Goal: Task Accomplishment & Management: Use online tool/utility

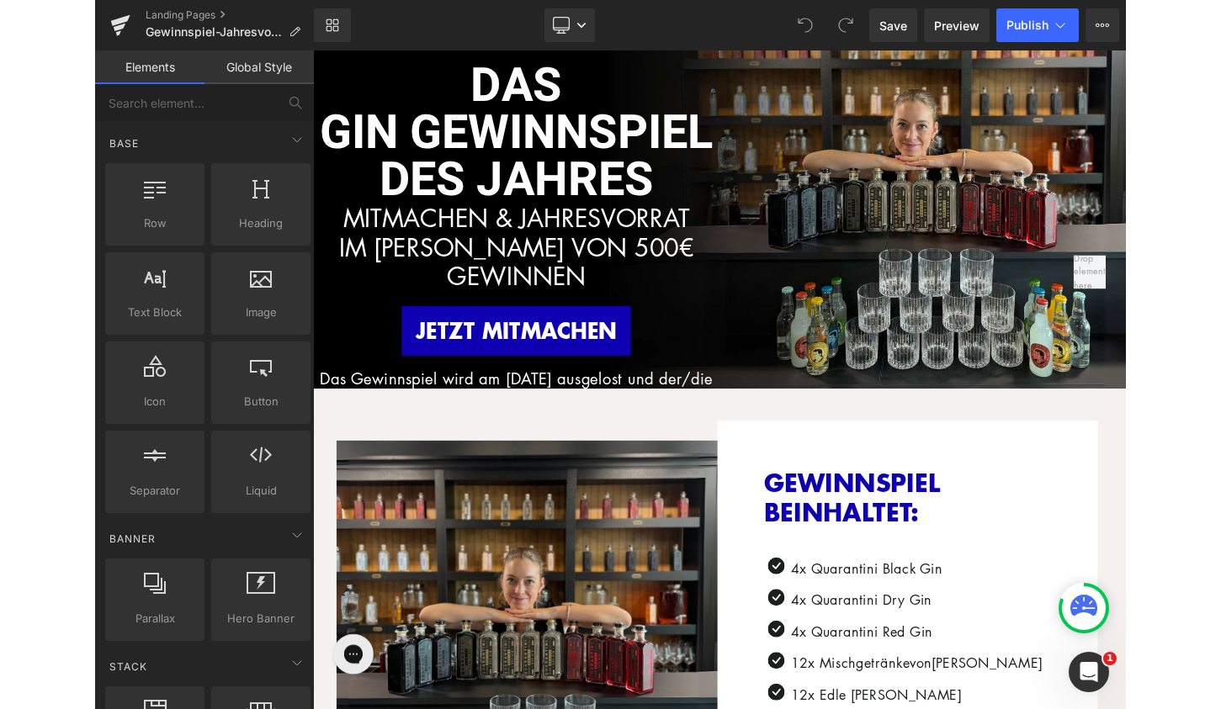
scroll to position [7, 0]
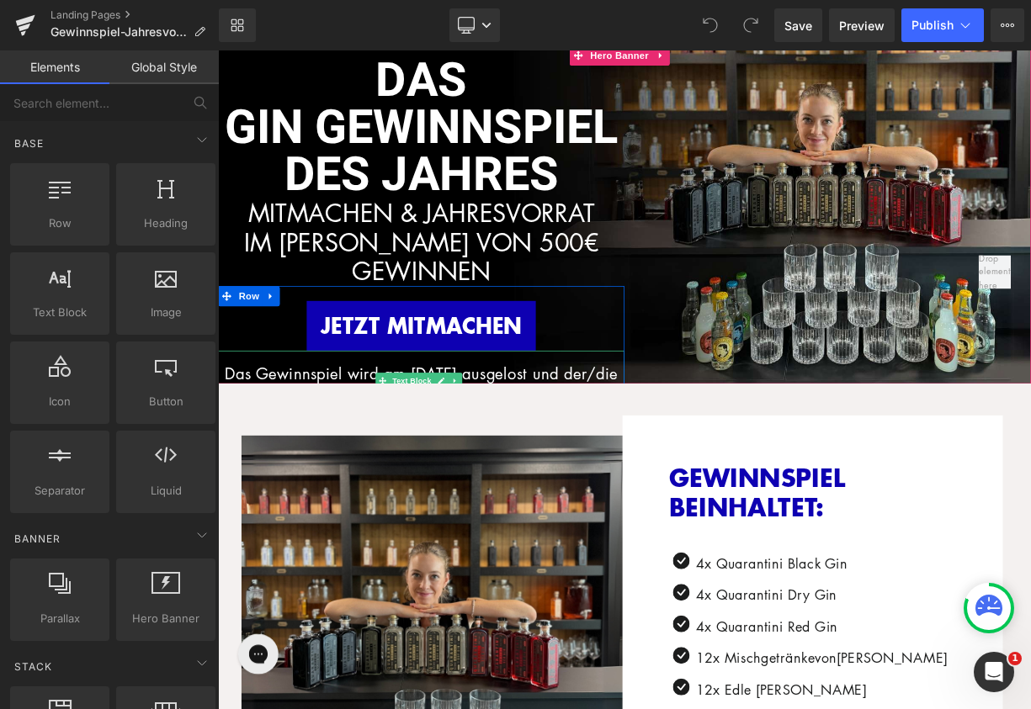
click at [519, 451] on p "Das Gewinnspiel wird am [DATE] ausgelost und der/die Gewinner/-in wird per Mail…" at bounding box center [472, 471] width 509 height 62
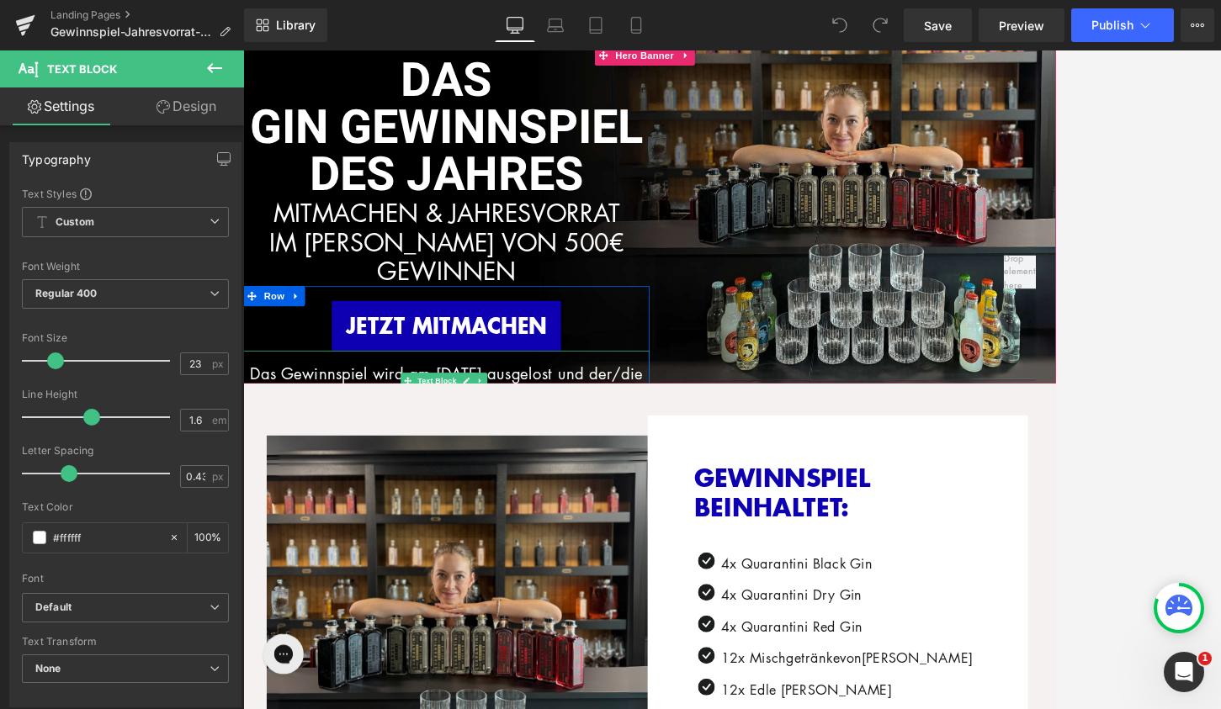
click at [511, 455] on p "Das Gewinnspiel wird am [DATE] ausgelost und der/die Gewinner/-in wird per Mail…" at bounding box center [497, 471] width 509 height 62
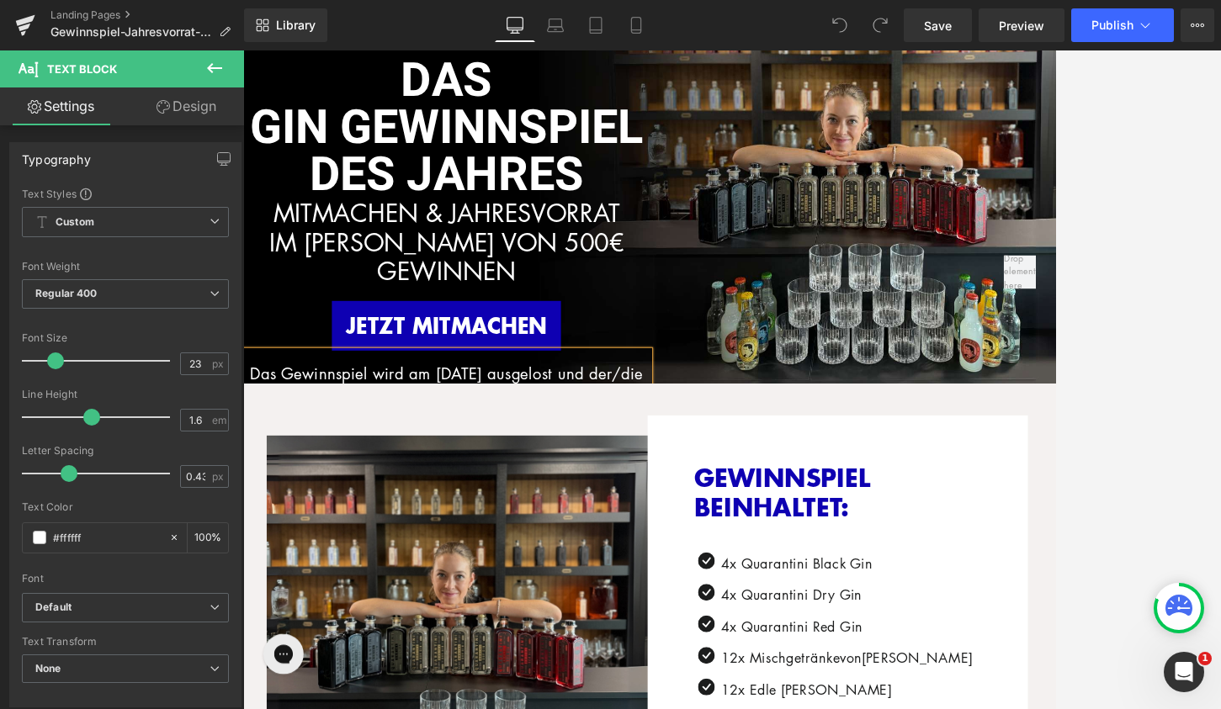
click at [511, 455] on p "Das Gewinnspiel wird am [DATE] ausgelost und der/die Gewinner/-in wird per Mail…" at bounding box center [497, 471] width 509 height 62
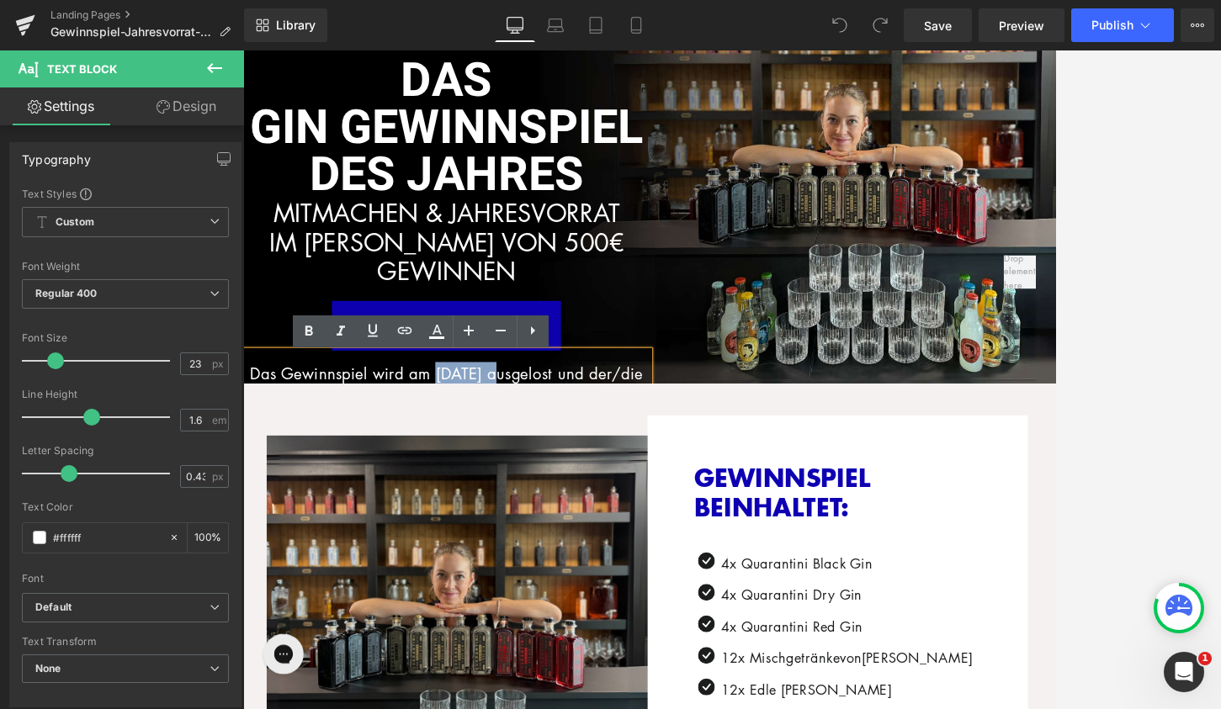
click at [554, 455] on p "Das Gewinnspiel wird am [DATE] ausgelost und der/die Gewinner/-in wird per Mail…" at bounding box center [497, 471] width 509 height 62
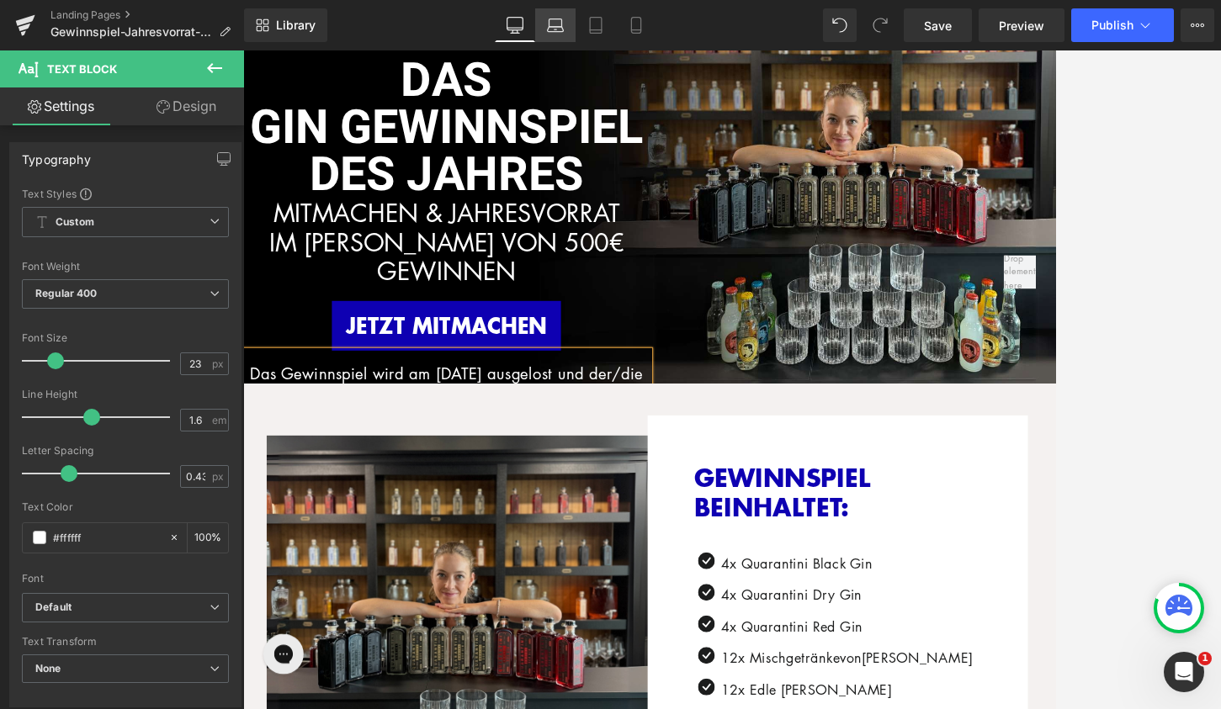
click at [553, 28] on icon at bounding box center [555, 25] width 17 height 17
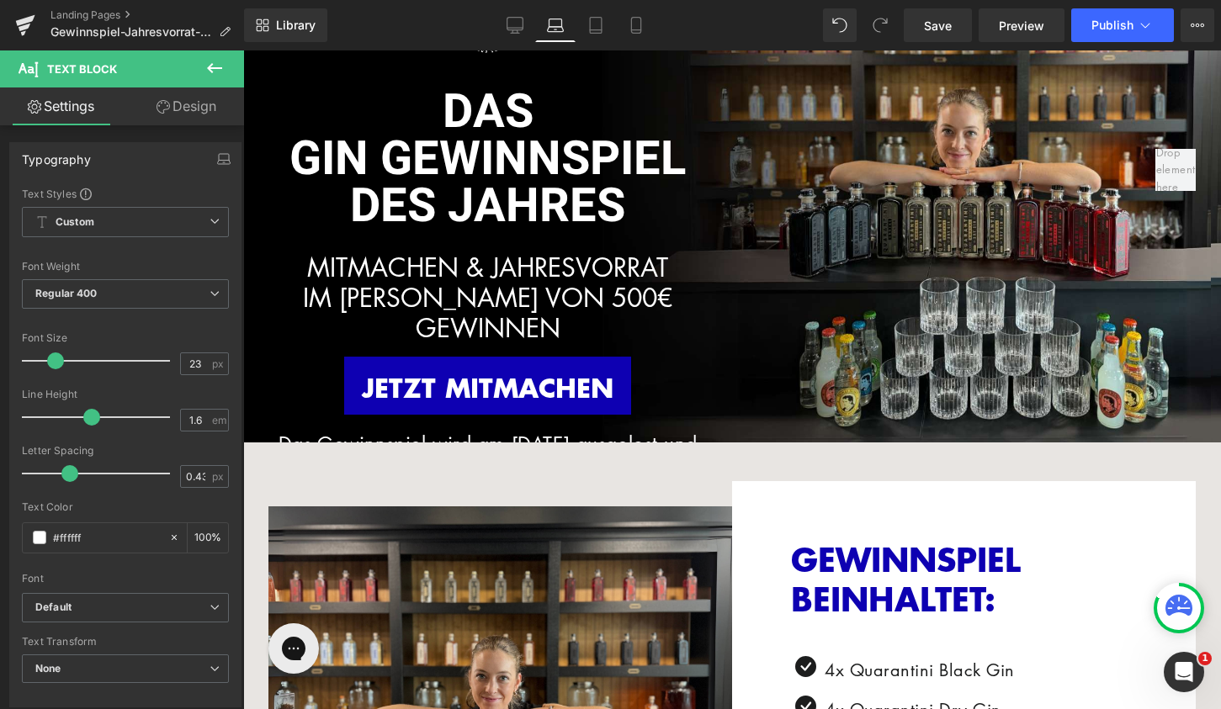
scroll to position [0, 0]
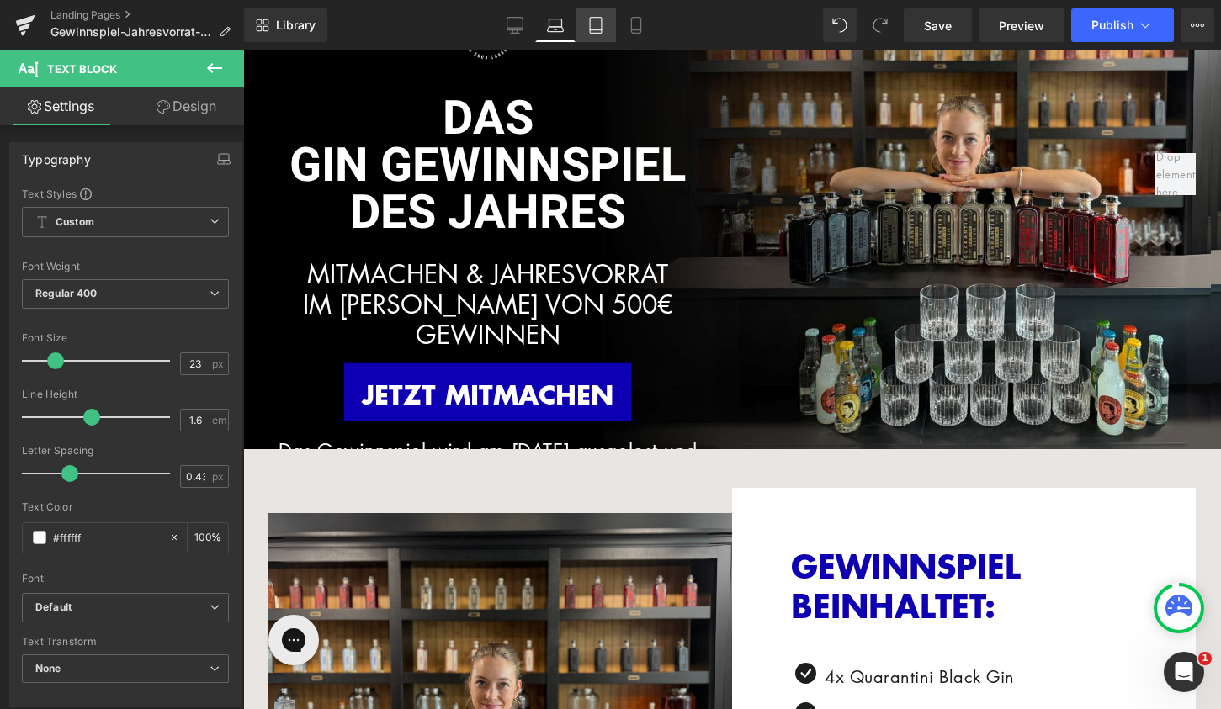
click at [591, 24] on icon at bounding box center [595, 25] width 17 height 17
type input "100"
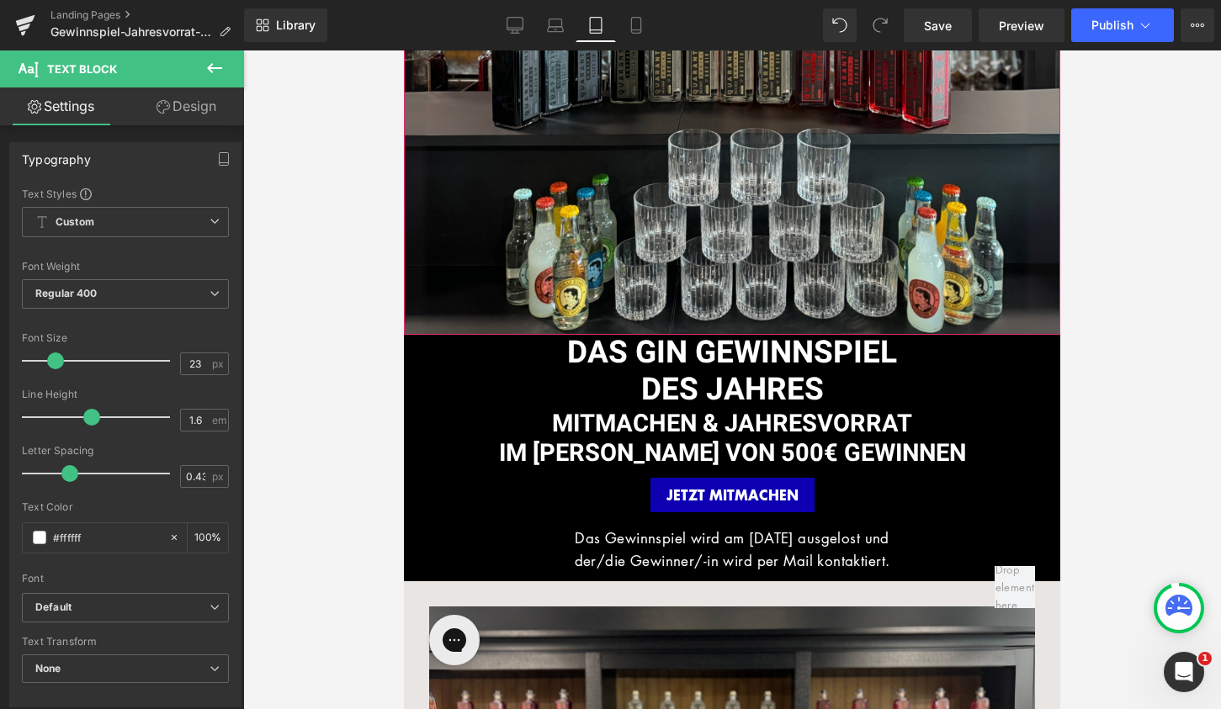
scroll to position [363, 0]
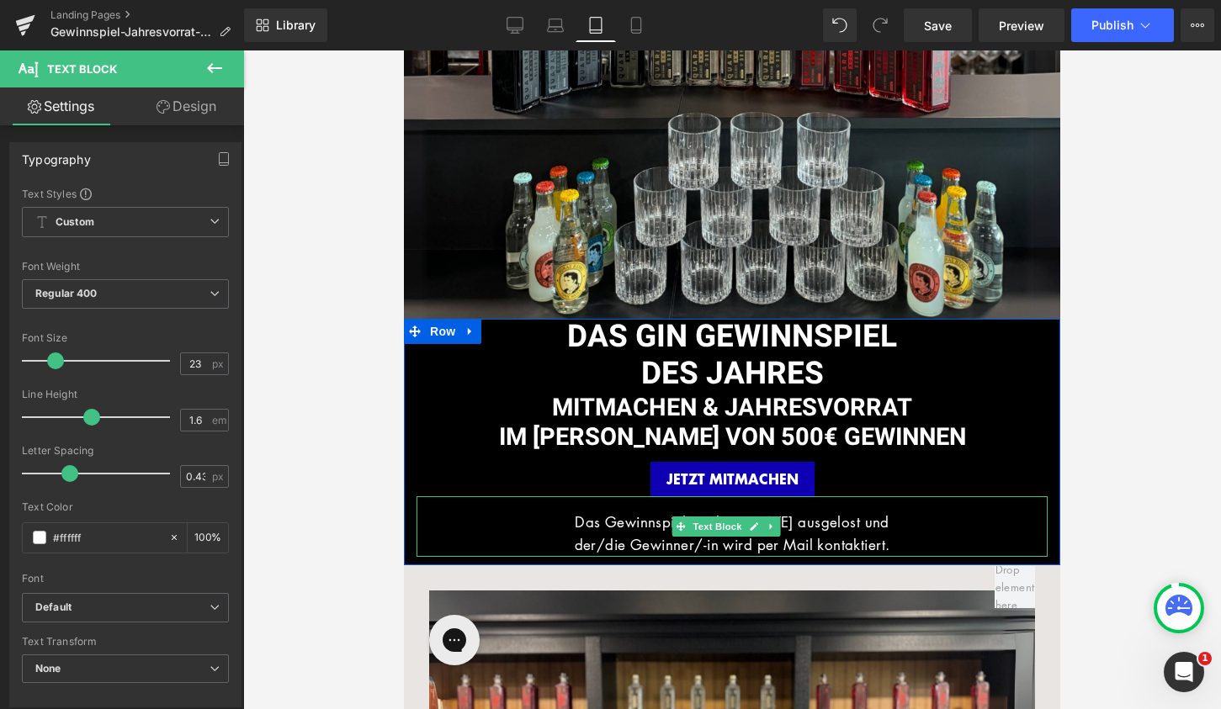
click at [792, 527] on span "Das Gewinnspiel wird am [DATE] ausgelost und" at bounding box center [732, 521] width 315 height 19
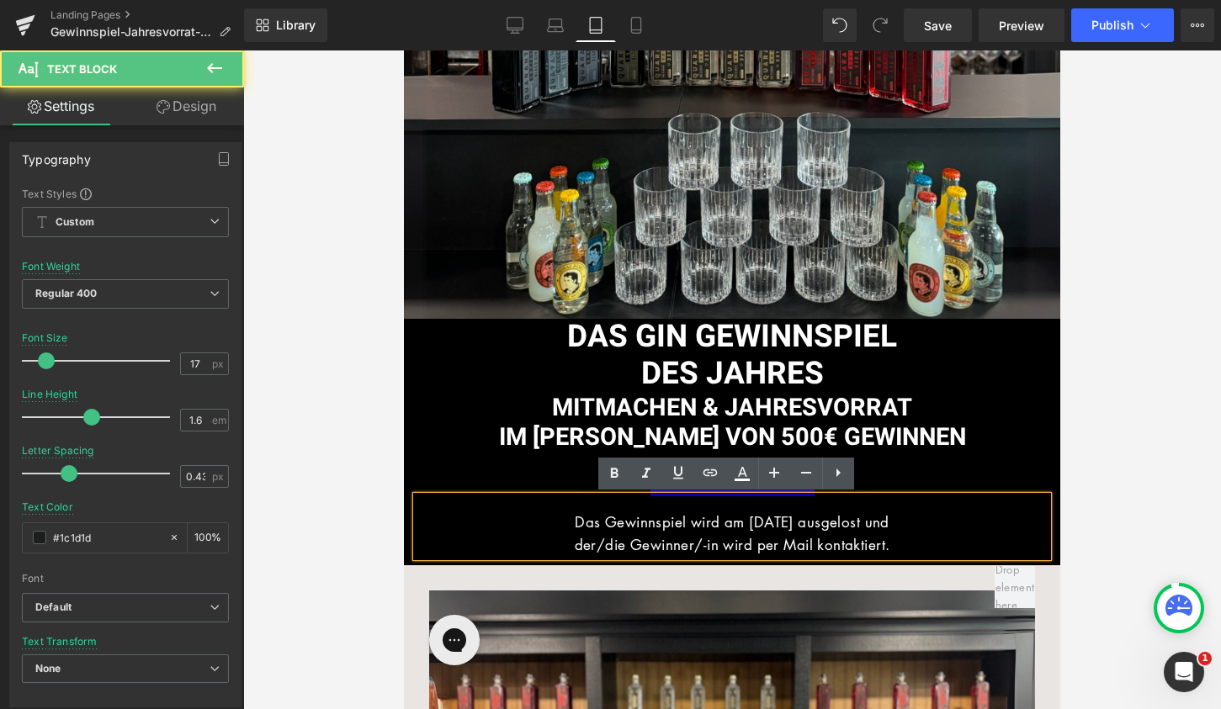
click at [771, 522] on span "Das Gewinnspiel wird am [DATE] ausgelost und" at bounding box center [732, 521] width 315 height 19
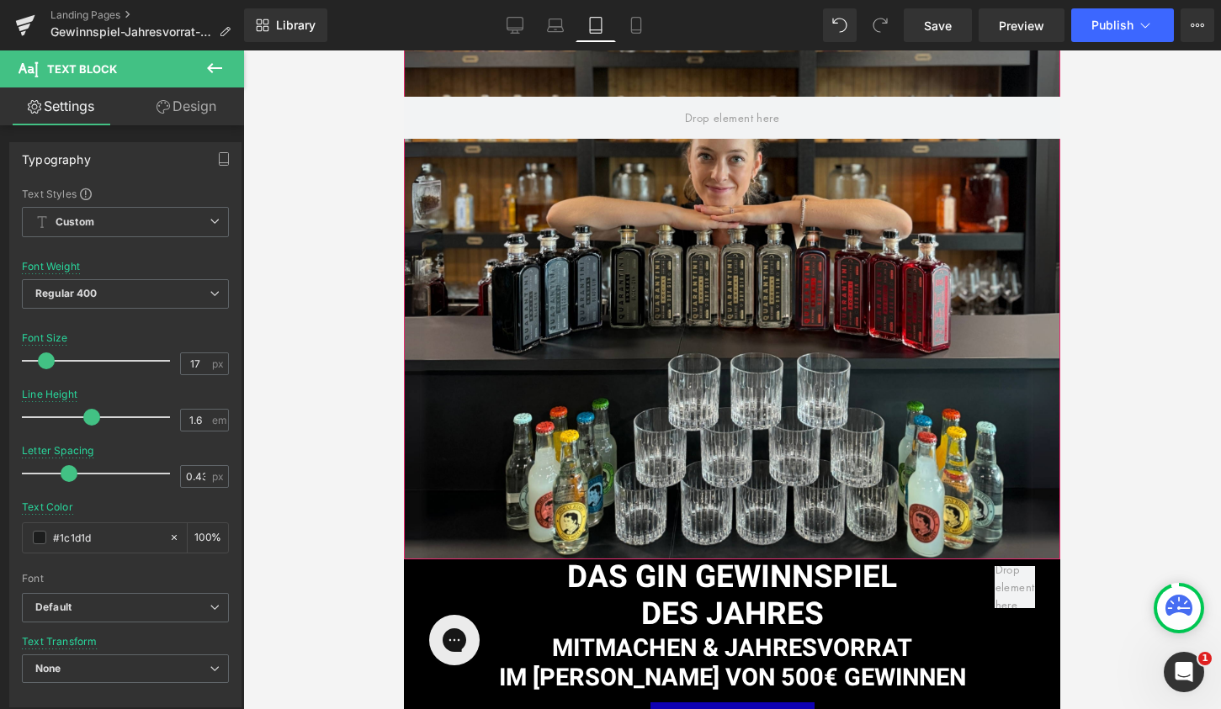
scroll to position [0, 0]
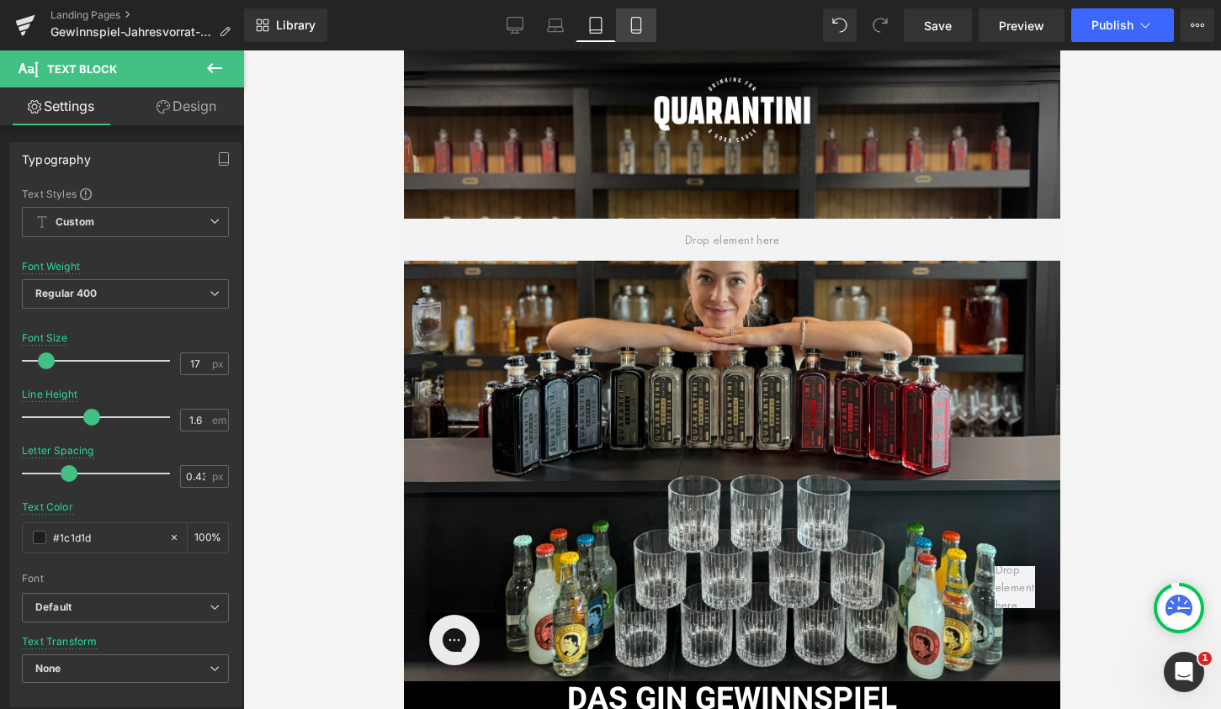
click at [633, 19] on icon at bounding box center [636, 25] width 17 height 17
type input "15"
type input "100"
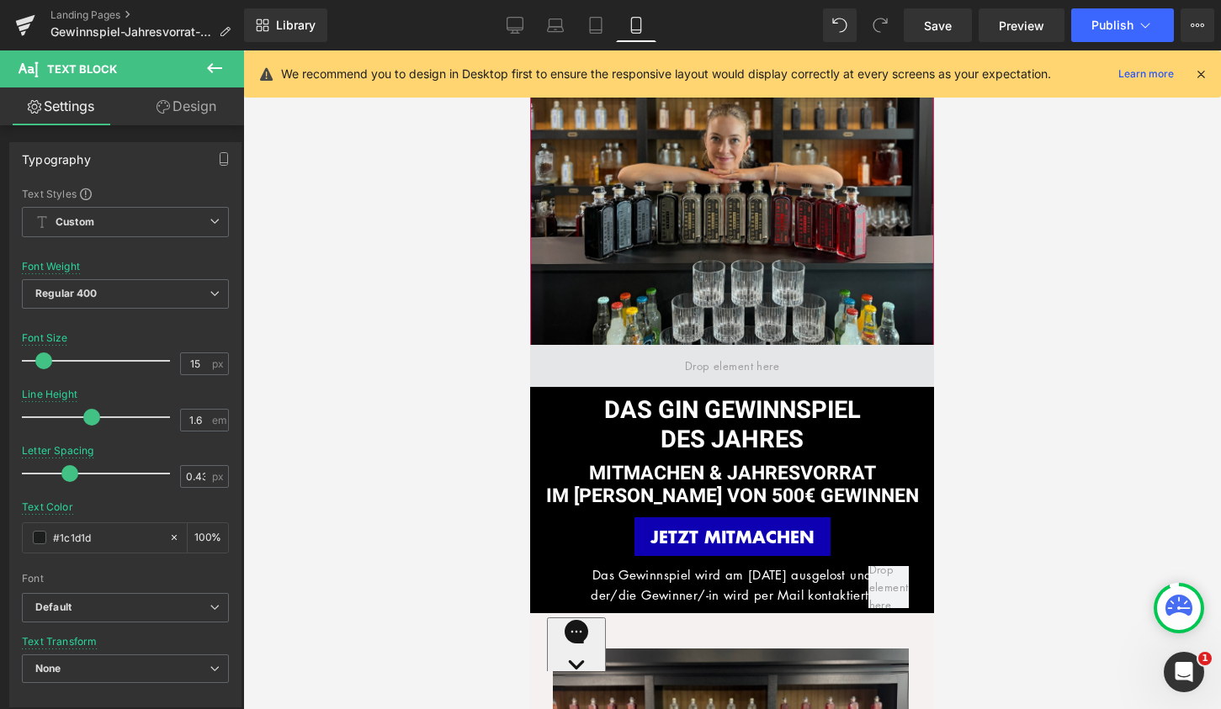
scroll to position [58, 0]
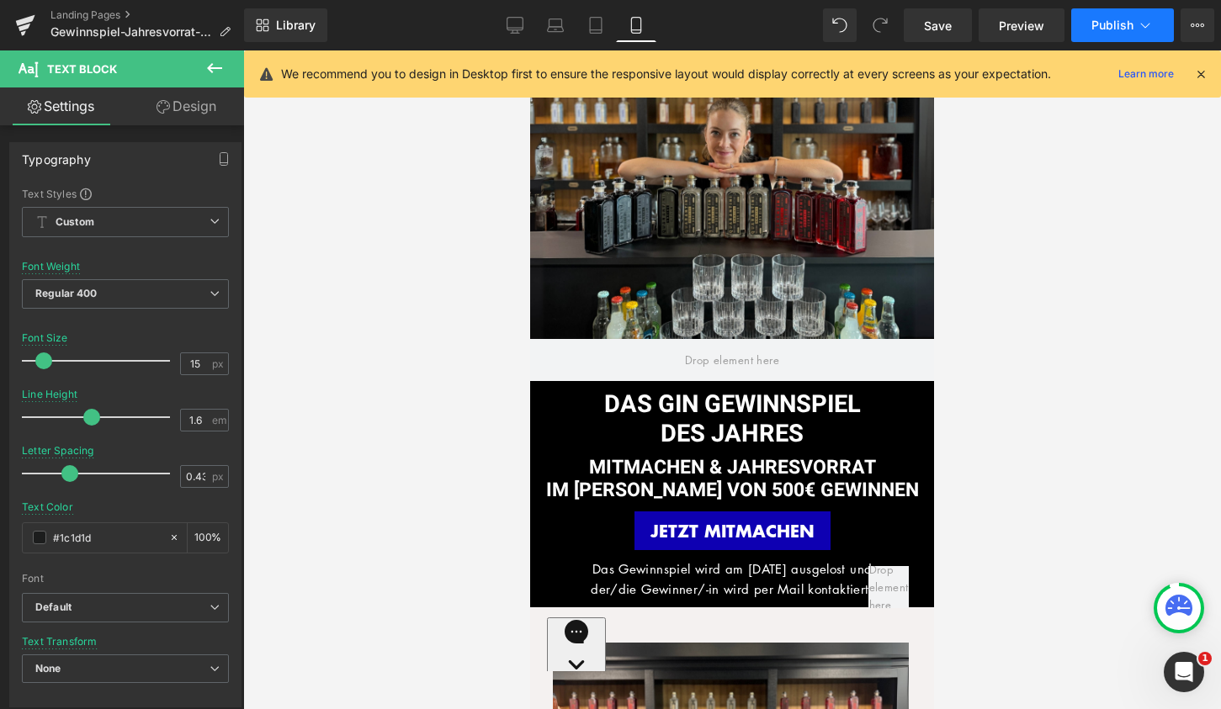
click at [1030, 29] on span "Publish" at bounding box center [1112, 25] width 42 height 13
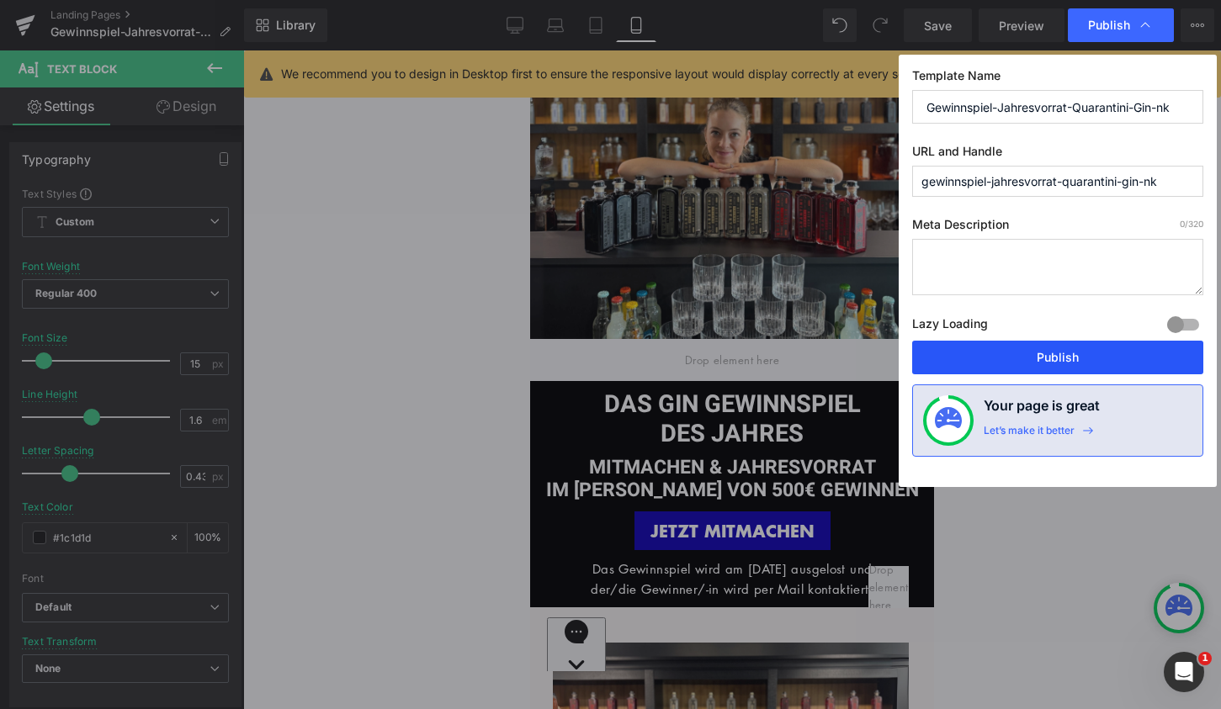
click at [1030, 363] on button "Publish" at bounding box center [1057, 358] width 291 height 34
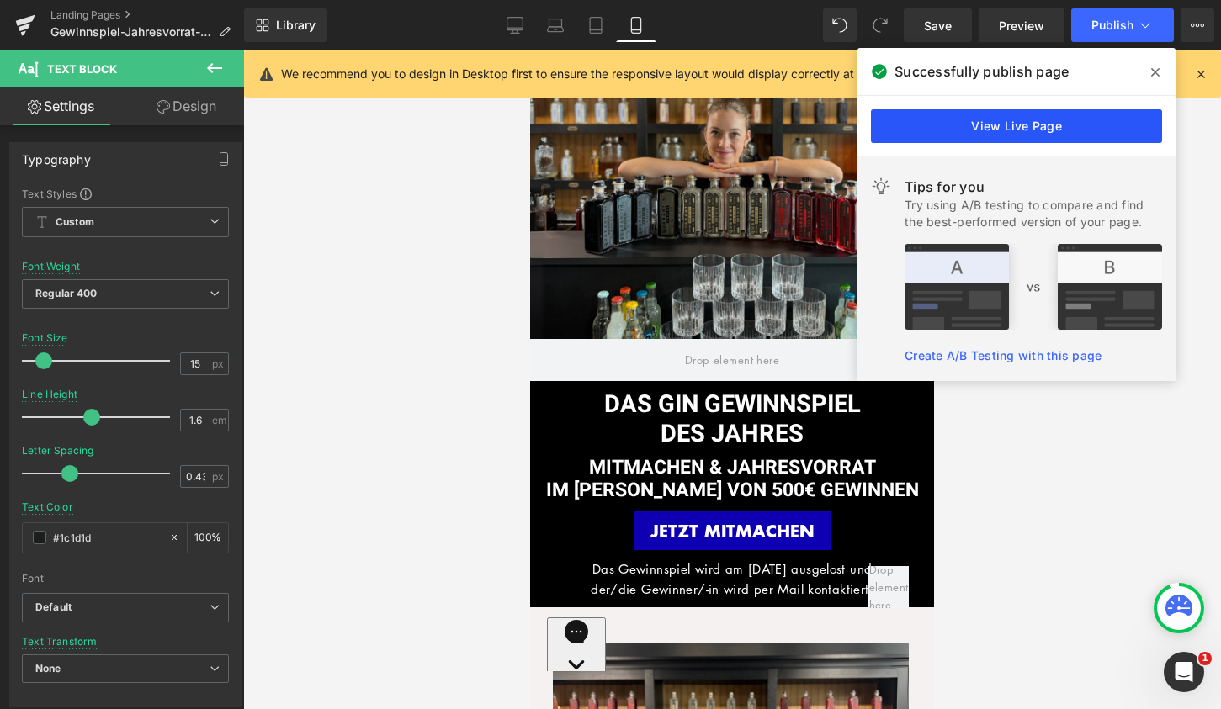
click at [1026, 135] on link "View Live Page" at bounding box center [1016, 126] width 291 height 34
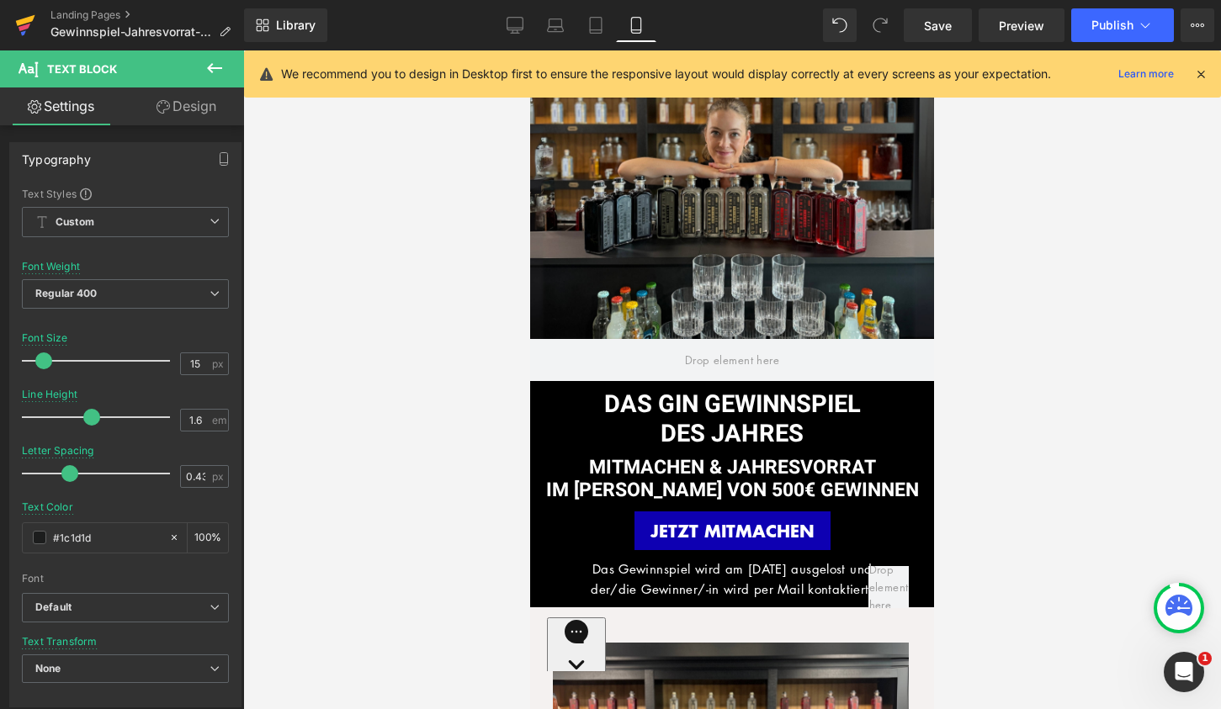
click at [17, 28] on icon at bounding box center [25, 25] width 20 height 42
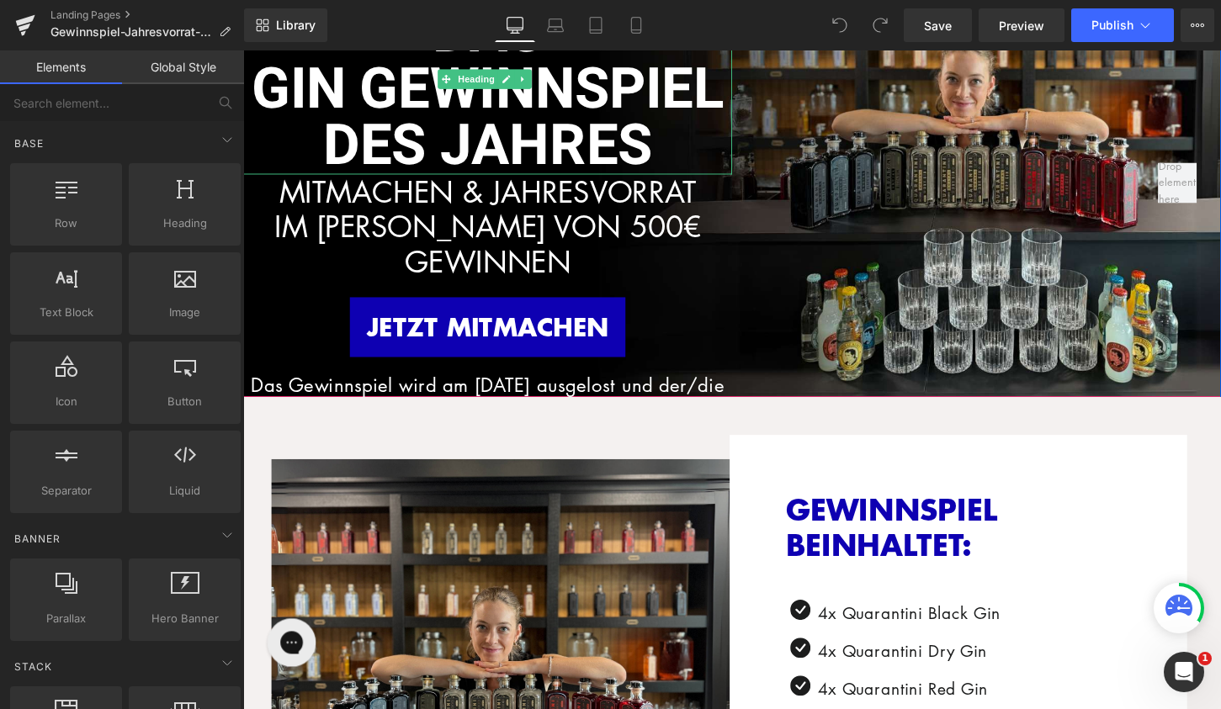
scroll to position [73, 0]
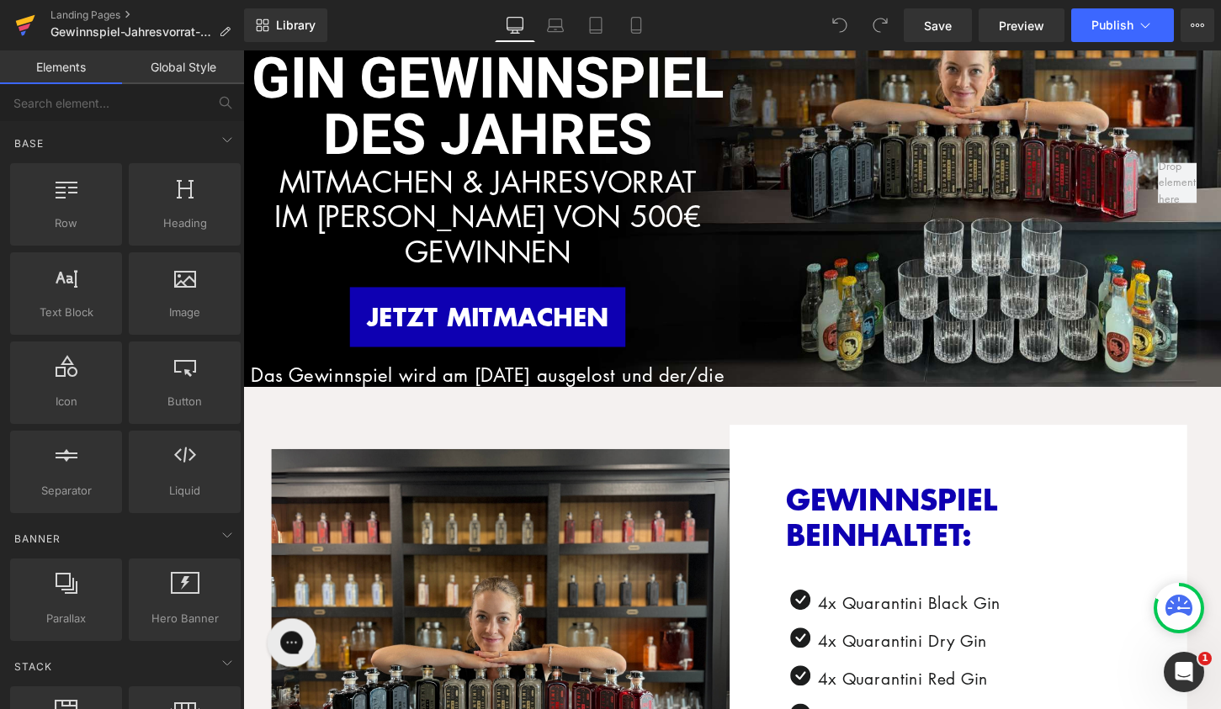
click at [25, 28] on icon at bounding box center [25, 28] width 12 height 8
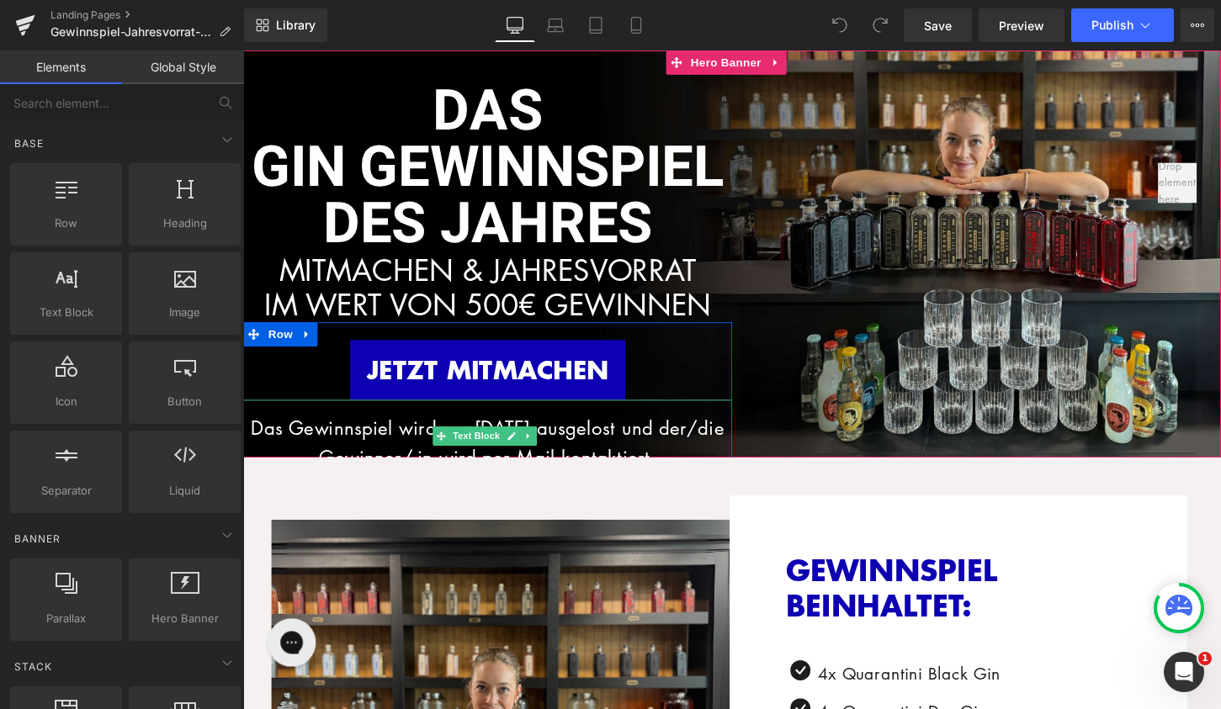
click at [554, 466] on p "Das Gewinnspiel wird am [DATE] ausgelost und der/die Gewinner/-in wird per Mail…" at bounding box center [497, 460] width 509 height 62
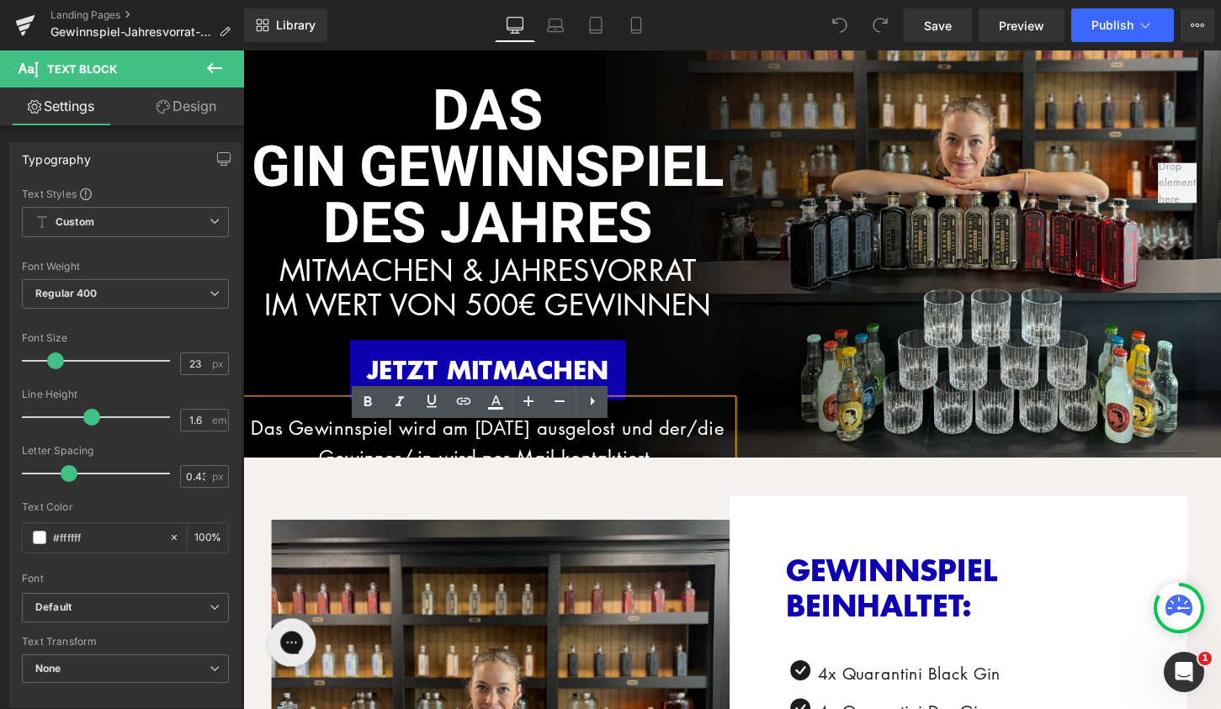
click at [560, 467] on p "Das Gewinnspiel wird am [DATE] ausgelost und der/die Gewinner/-in wird per Mail…" at bounding box center [497, 460] width 509 height 62
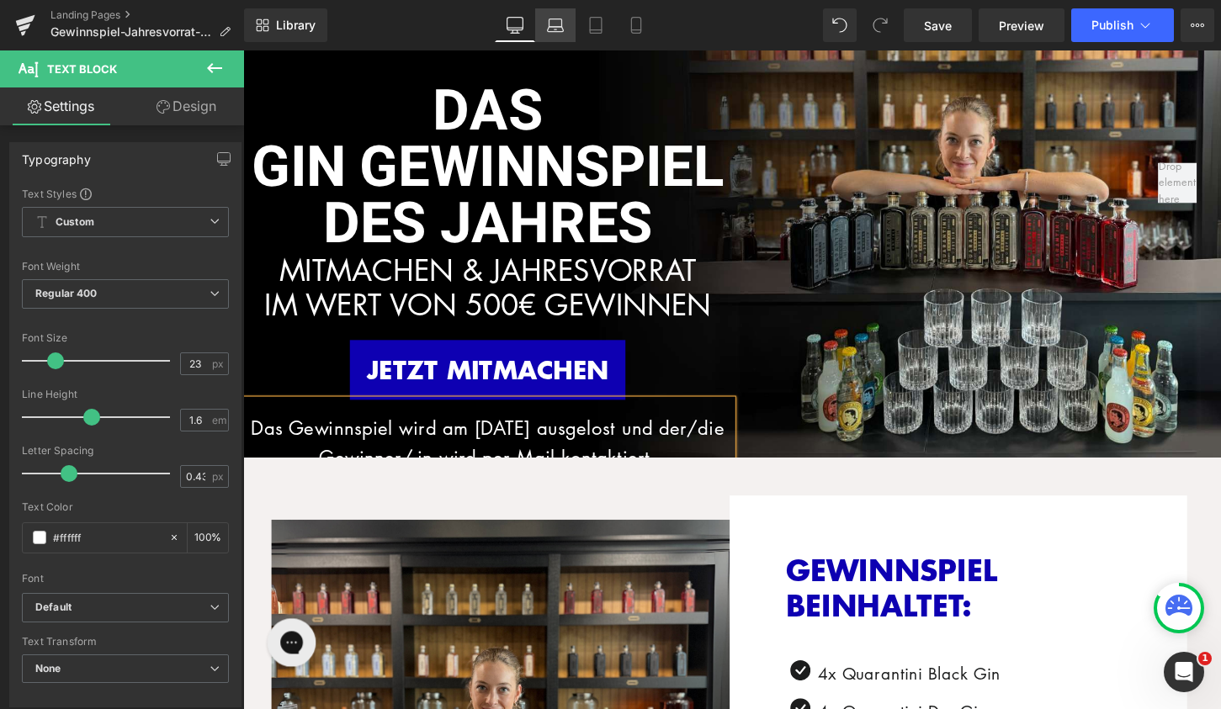
click at [562, 38] on link "Laptop" at bounding box center [555, 25] width 40 height 34
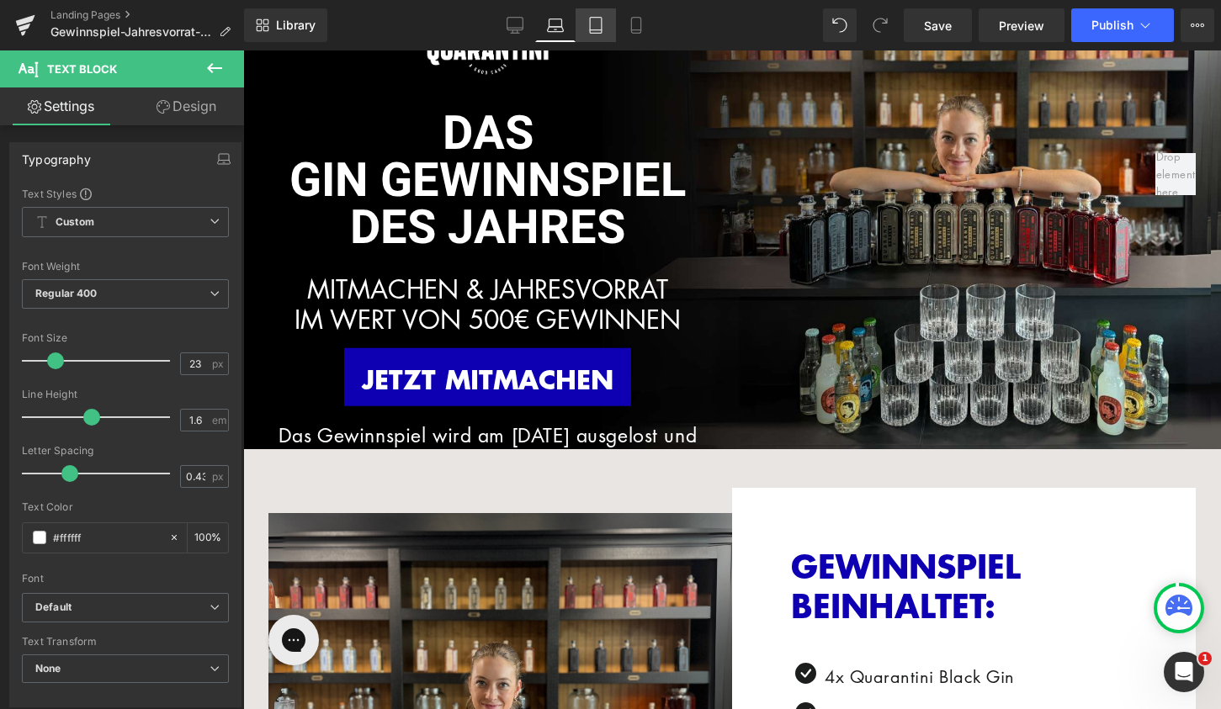
drag, startPoint x: 589, startPoint y: 24, endPoint x: 178, endPoint y: 17, distance: 410.6
click at [589, 24] on icon at bounding box center [595, 25] width 17 height 17
type input "100"
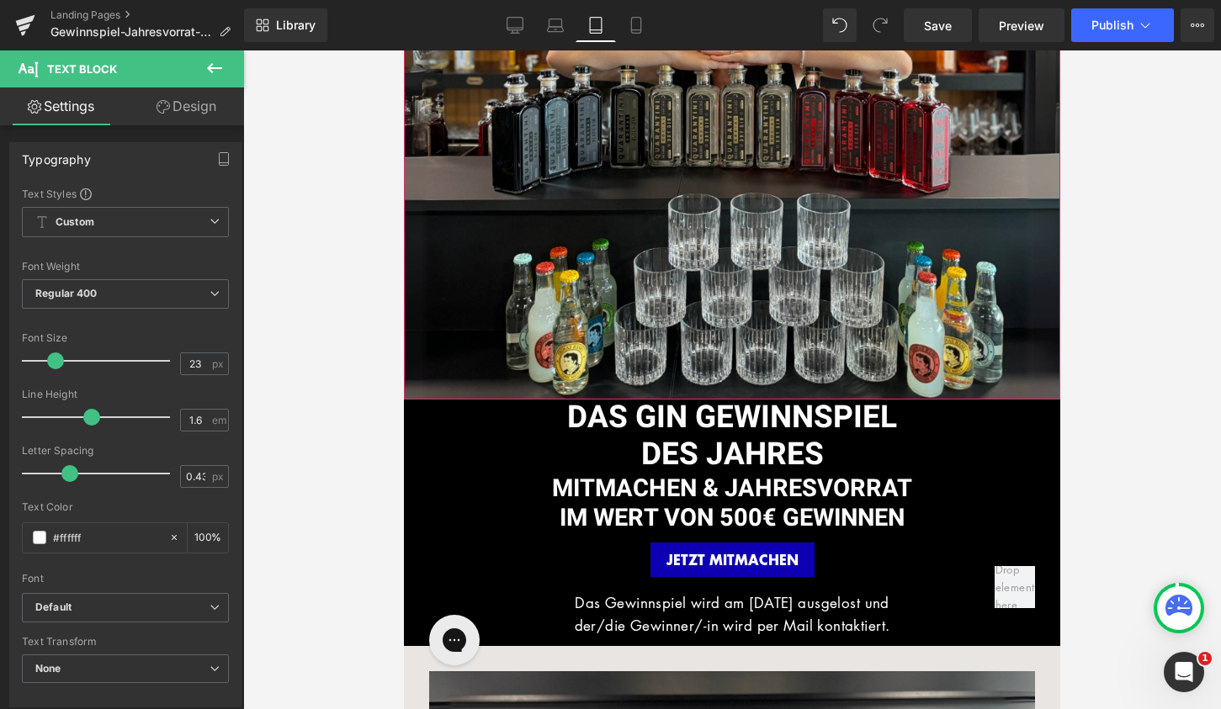
scroll to position [300, 0]
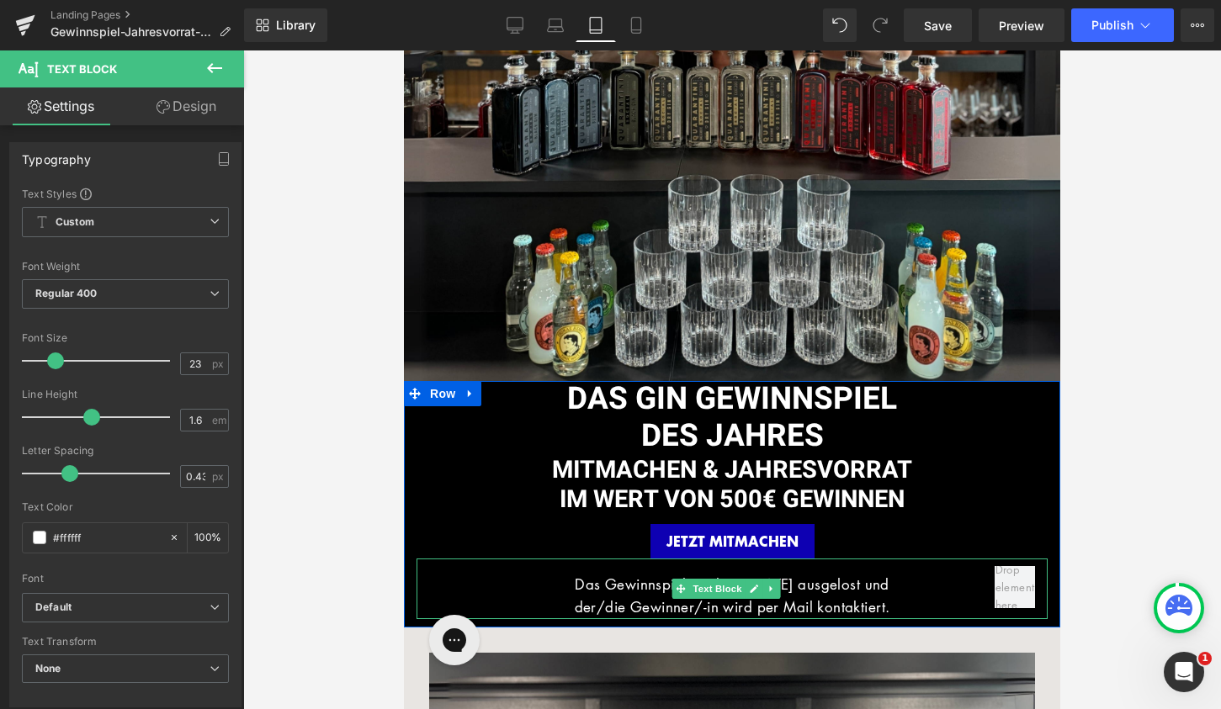
click at [802, 580] on span "Das Gewinnspiel wird am [DATE] ausgelost und" at bounding box center [732, 584] width 315 height 19
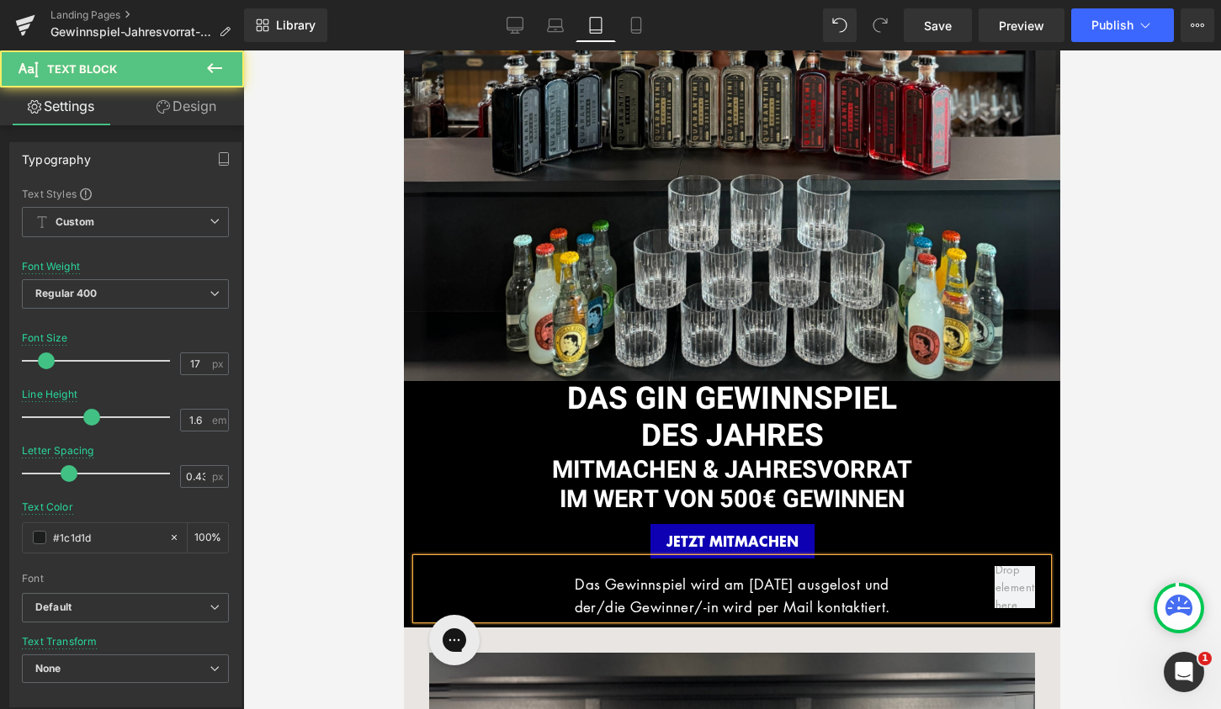
click at [768, 581] on span "Das Gewinnspiel wird am [DATE] ausgelost und" at bounding box center [732, 584] width 315 height 19
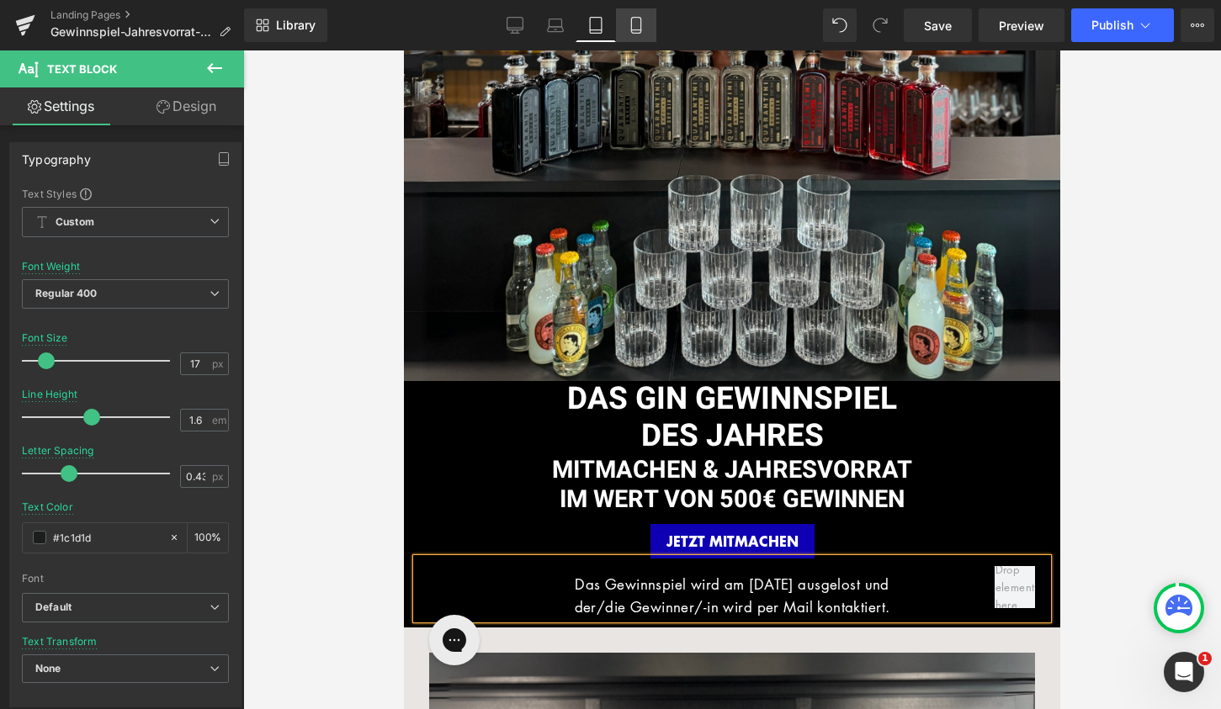
click at [643, 22] on icon at bounding box center [636, 25] width 17 height 17
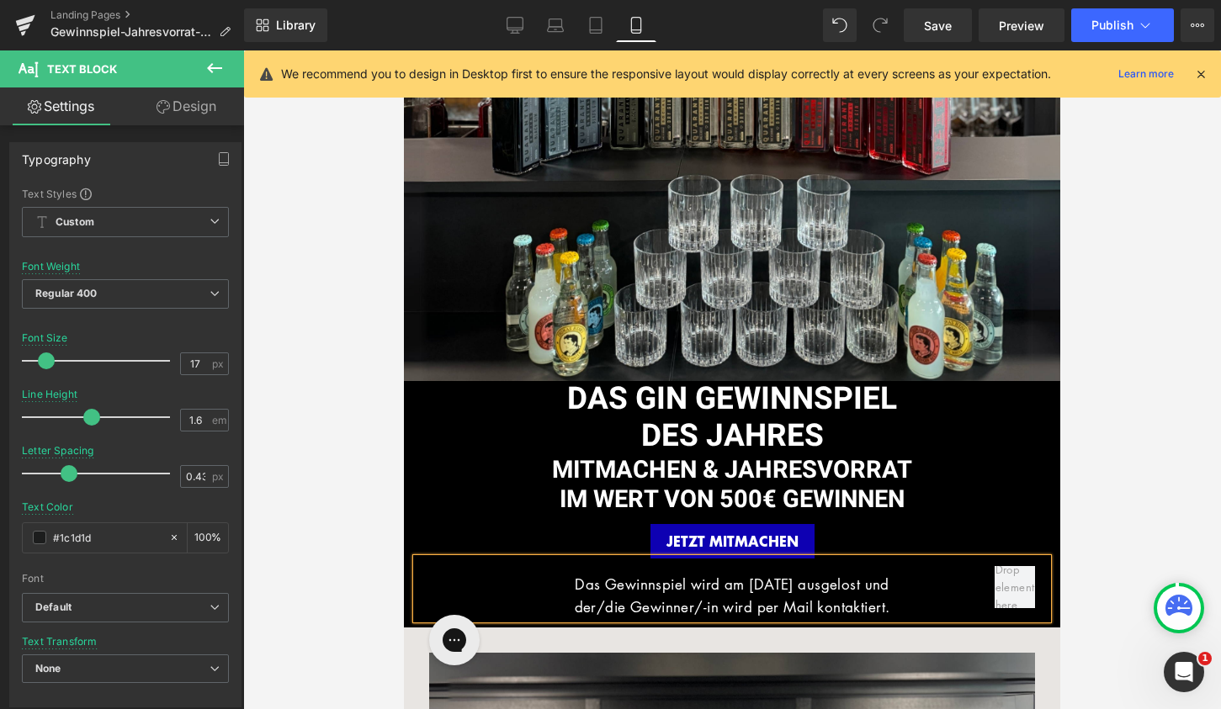
type input "15"
type input "100"
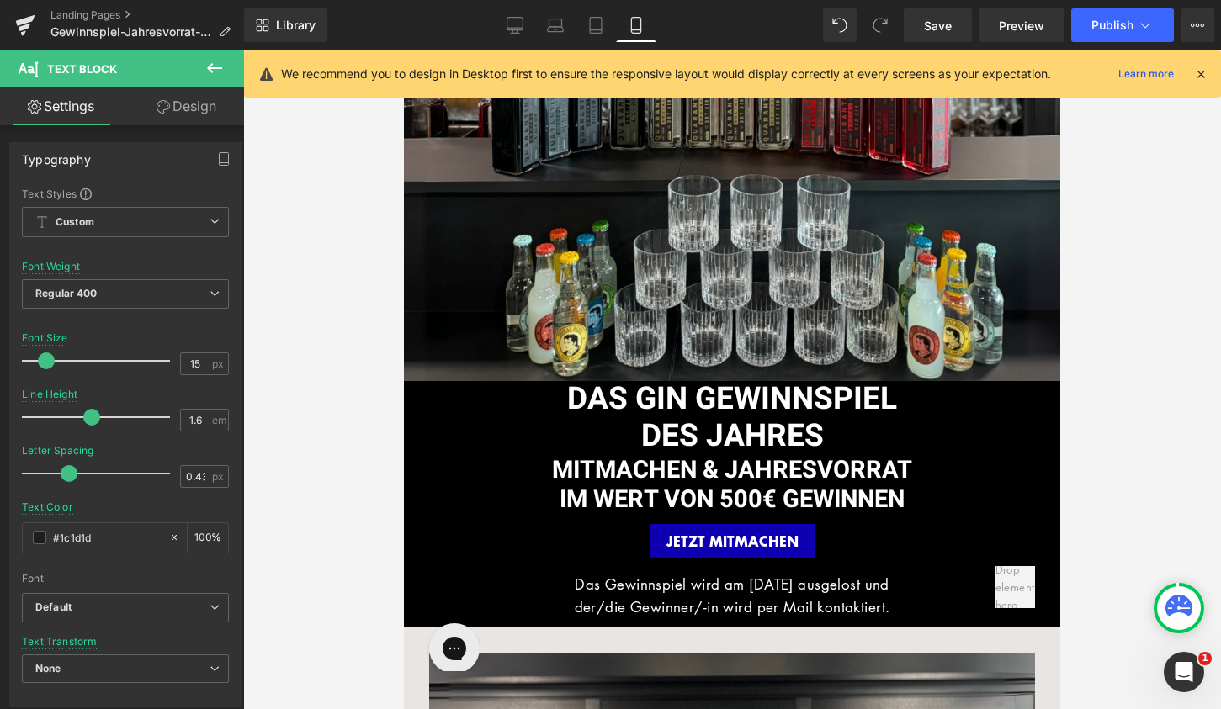
scroll to position [50, 0]
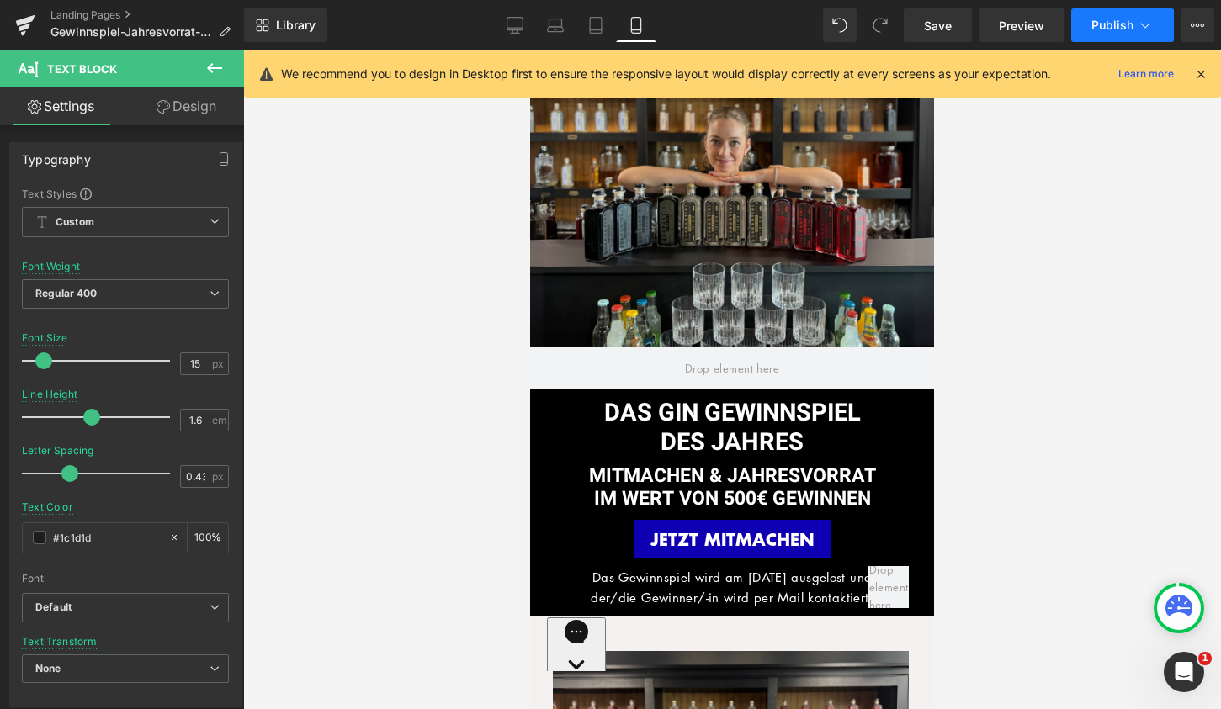
click at [1102, 34] on button "Publish" at bounding box center [1122, 25] width 103 height 34
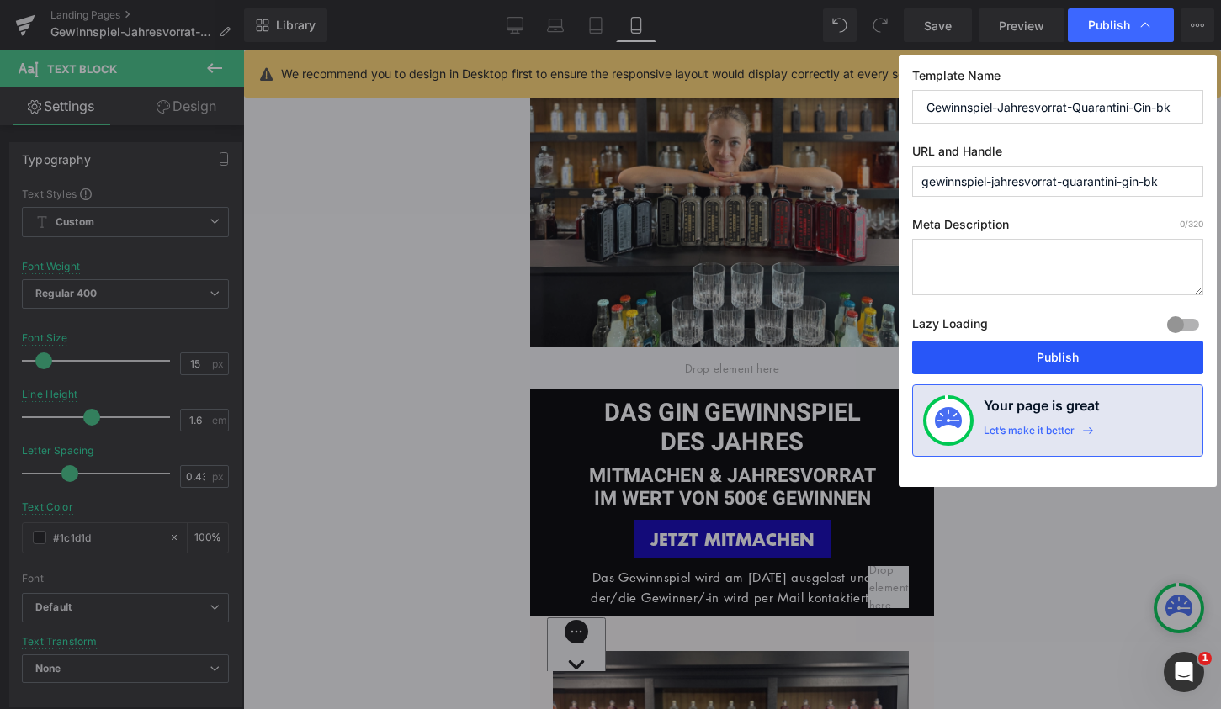
click at [1087, 356] on button "Publish" at bounding box center [1057, 358] width 291 height 34
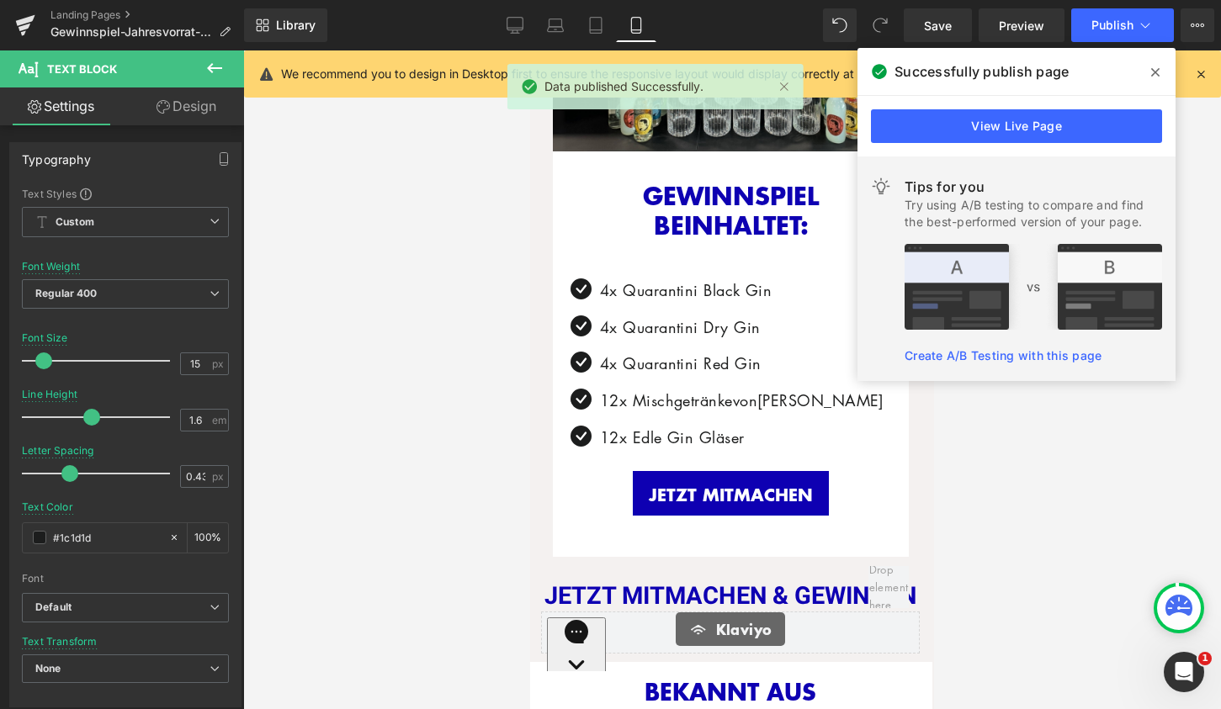
scroll to position [906, 0]
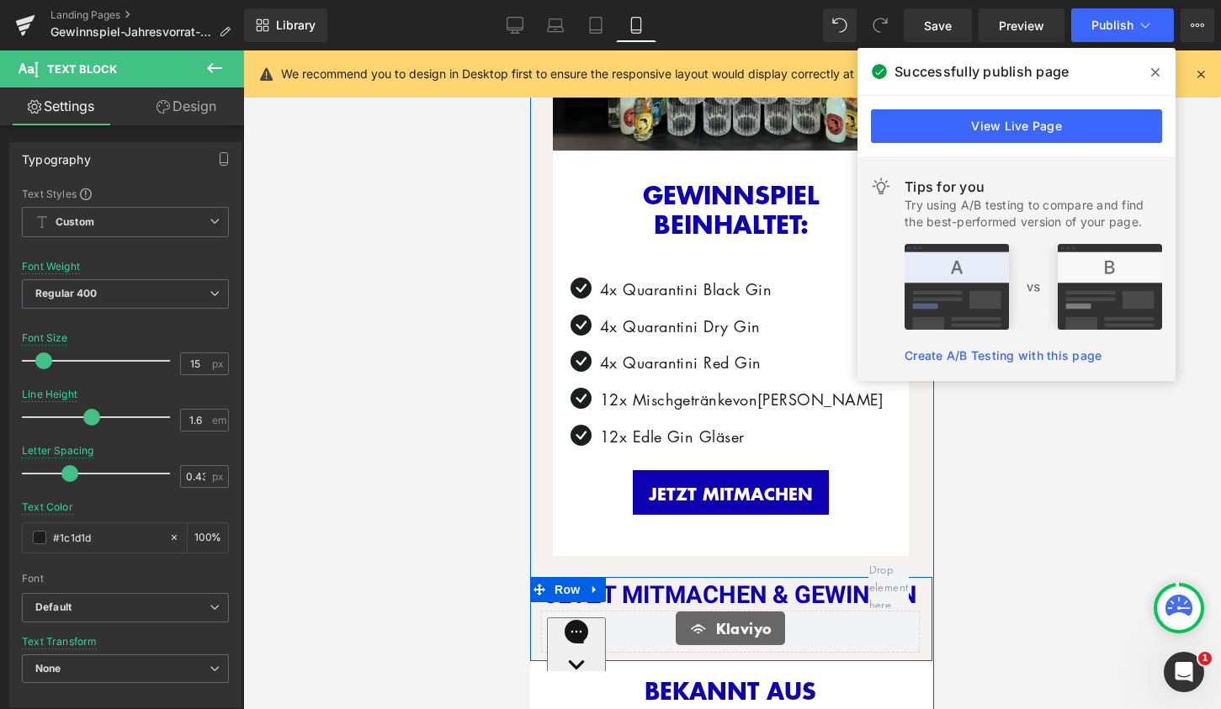
click at [699, 635] on div "[PERSON_NAME]" at bounding box center [730, 632] width 379 height 42
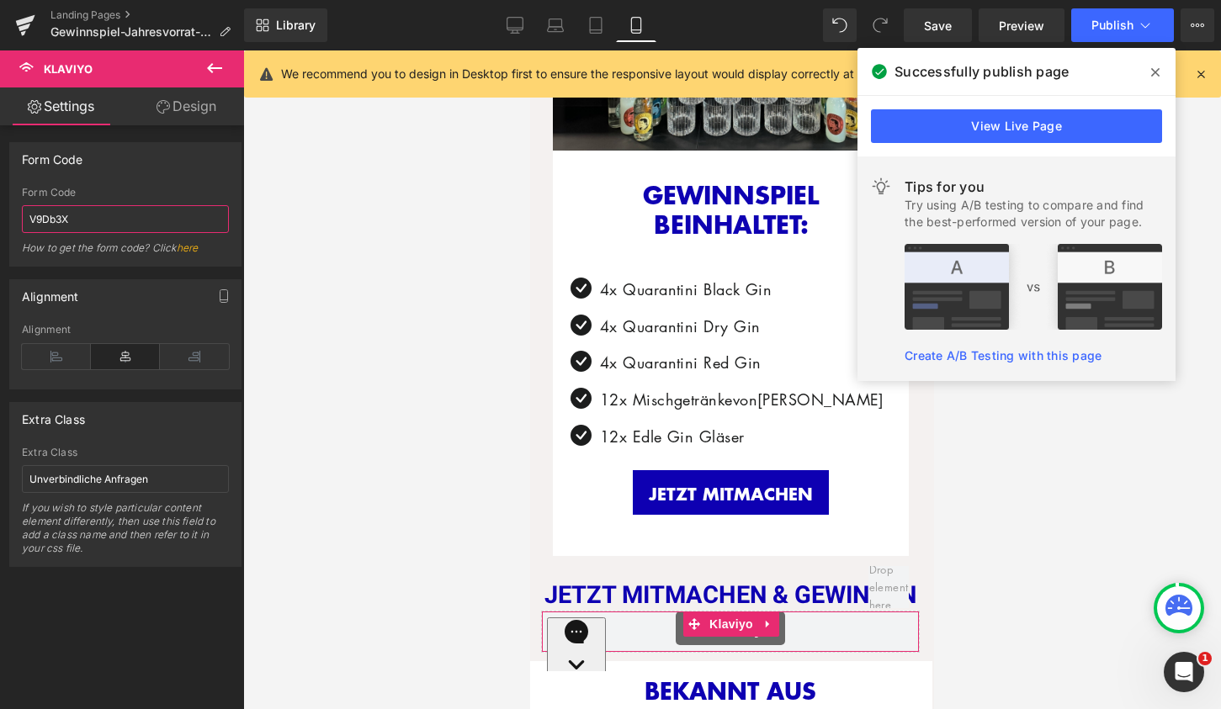
click at [49, 217] on input "V9Db3X" at bounding box center [125, 219] width 207 height 28
